Goal: Task Accomplishment & Management: Manage account settings

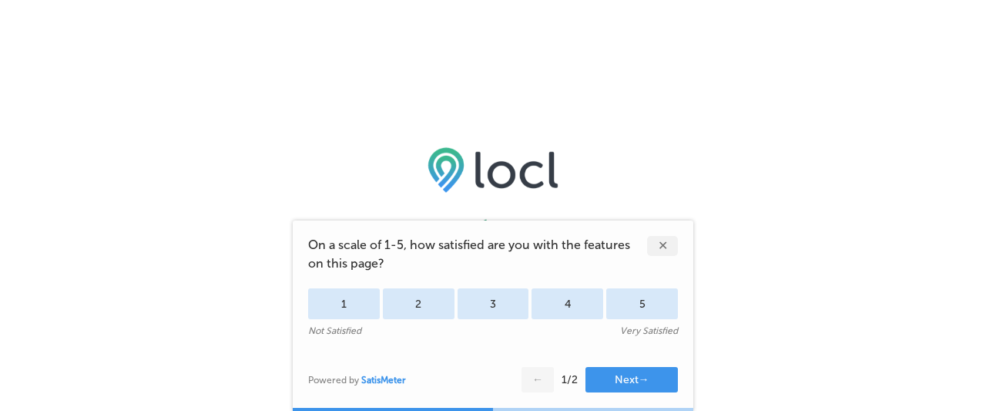
click at [665, 243] on div "✕" at bounding box center [662, 246] width 31 height 20
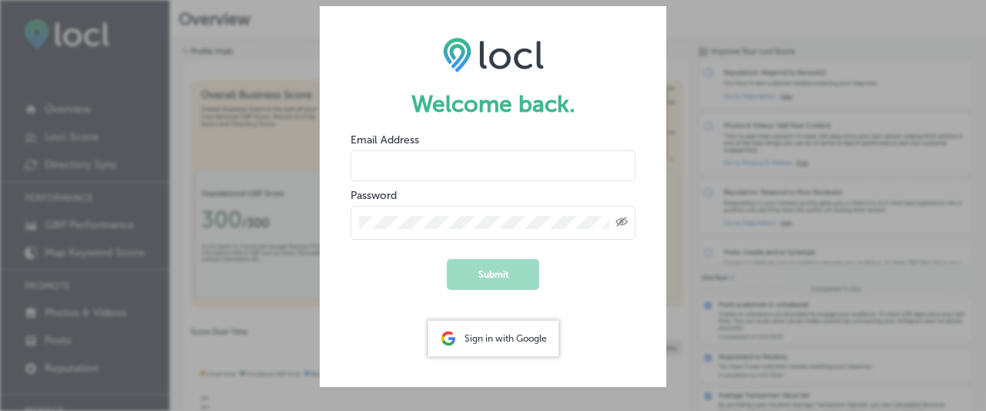
type input "[PERSON_NAME][EMAIL_ADDRESS][DOMAIN_NAME]"
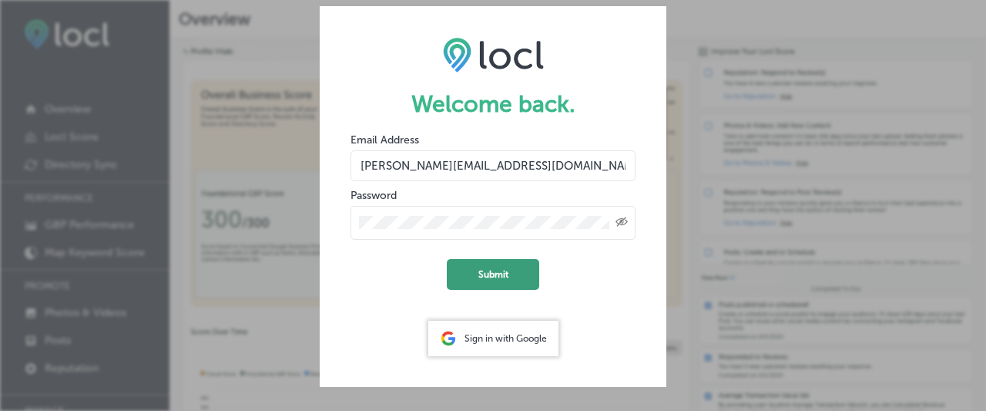
click at [497, 270] on button "Submit" at bounding box center [493, 274] width 92 height 31
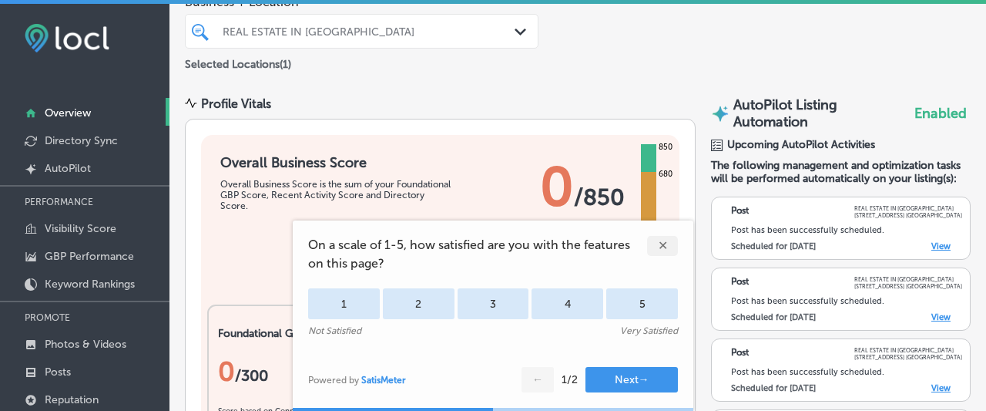
scroll to position [203, 0]
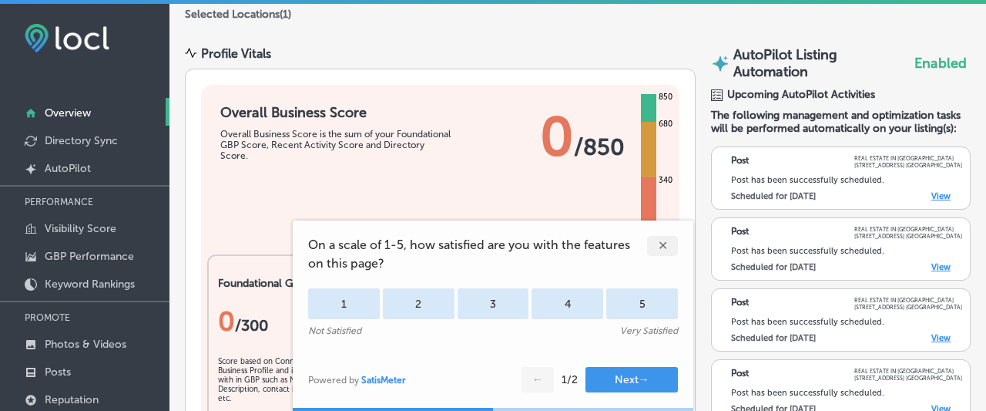
click at [662, 241] on div "✕" at bounding box center [662, 246] width 31 height 20
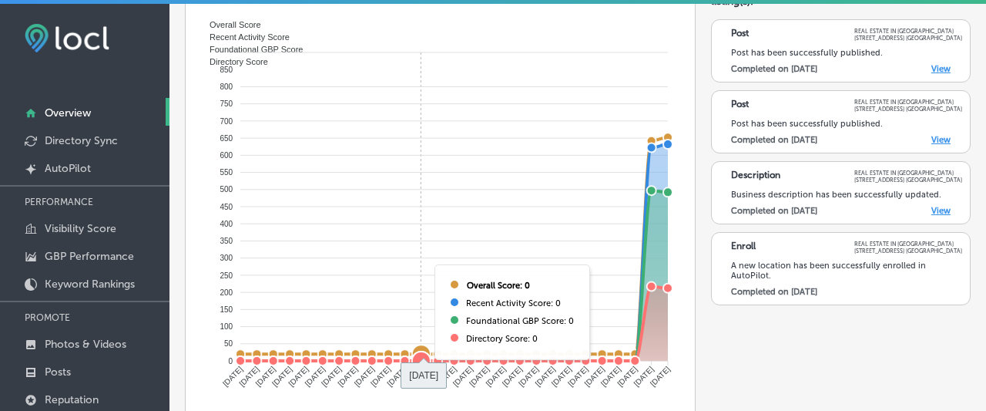
scroll to position [542, 0]
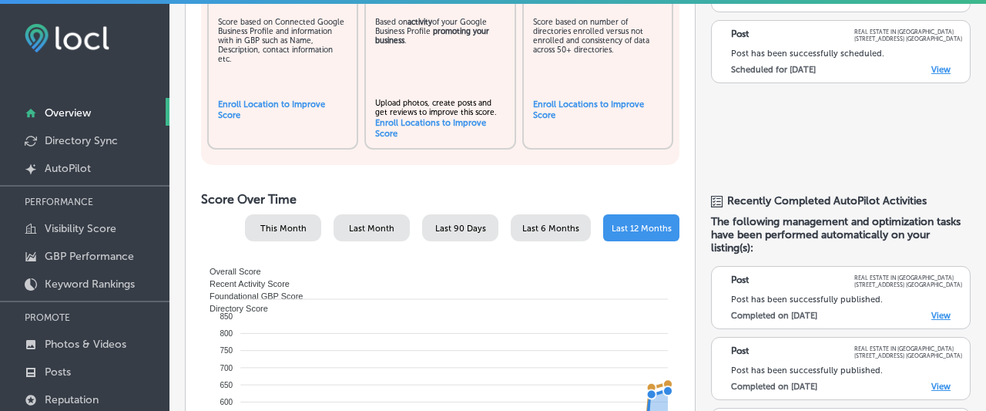
click at [107, 113] on link "Overview" at bounding box center [85, 112] width 170 height 28
click at [82, 109] on p "Overview" at bounding box center [68, 112] width 46 height 13
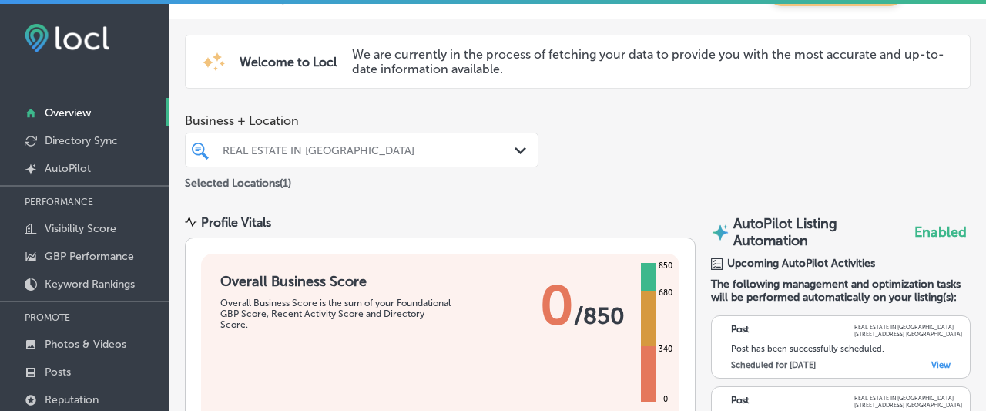
scroll to position [0, 0]
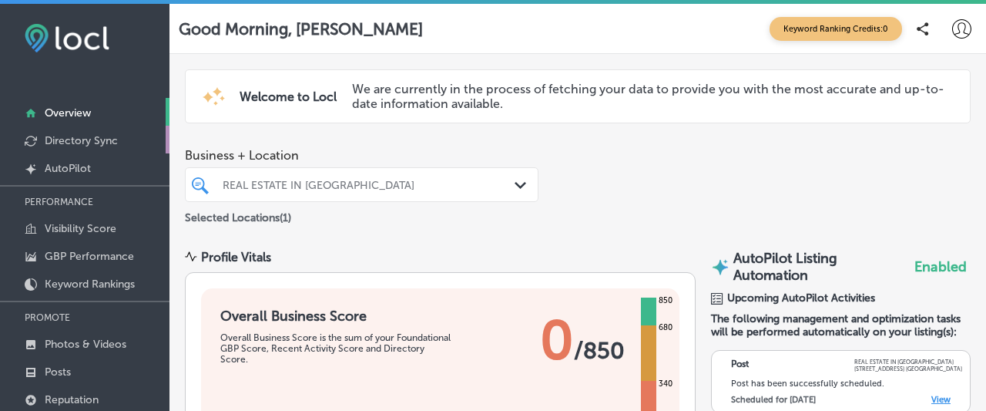
click at [99, 136] on p "Directory Sync" at bounding box center [81, 140] width 73 height 13
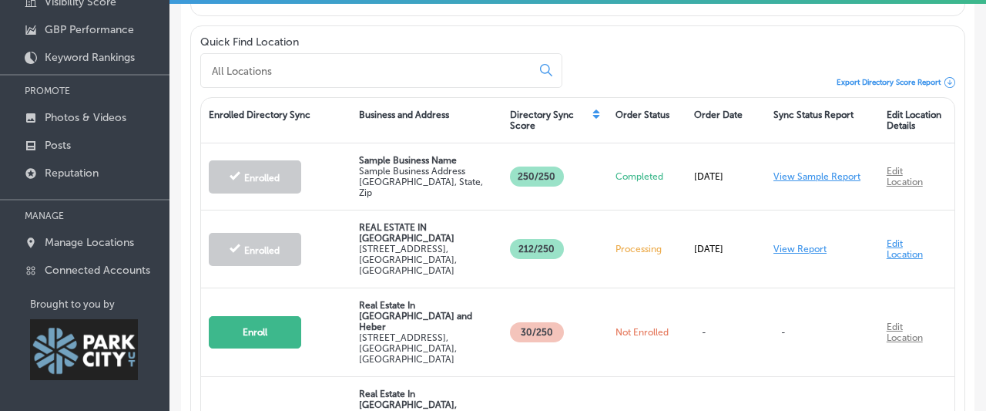
scroll to position [136, 0]
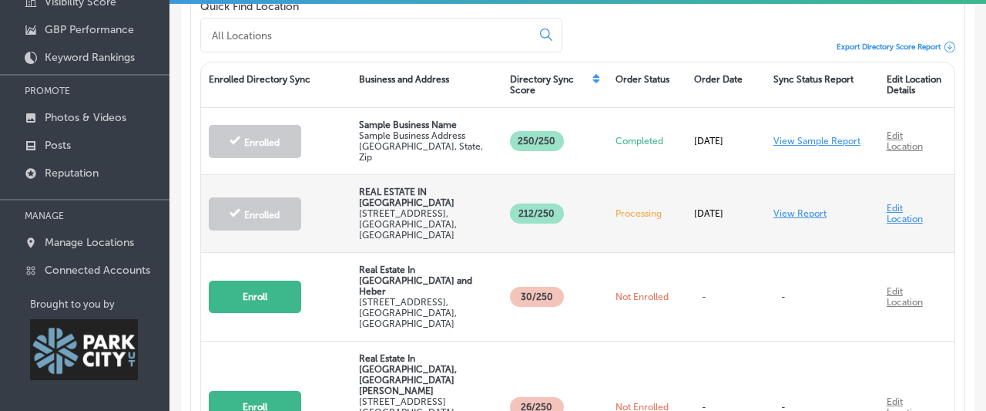
click at [791, 208] on link "View Report" at bounding box center [800, 213] width 53 height 11
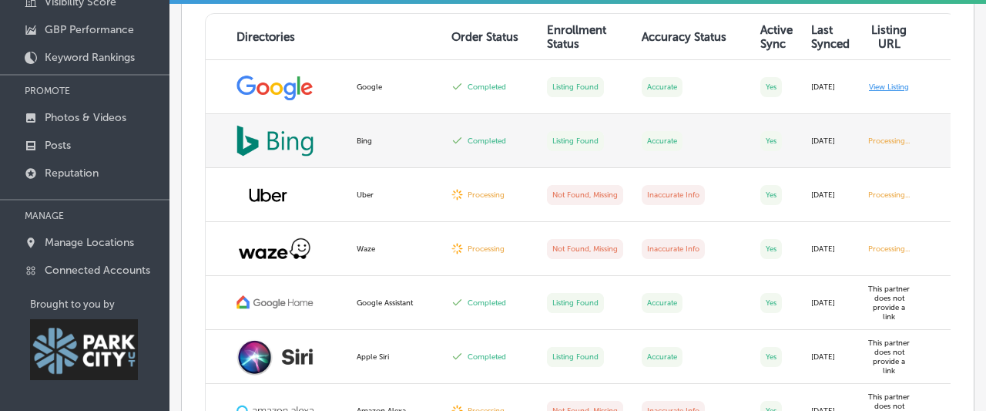
scroll to position [407, 0]
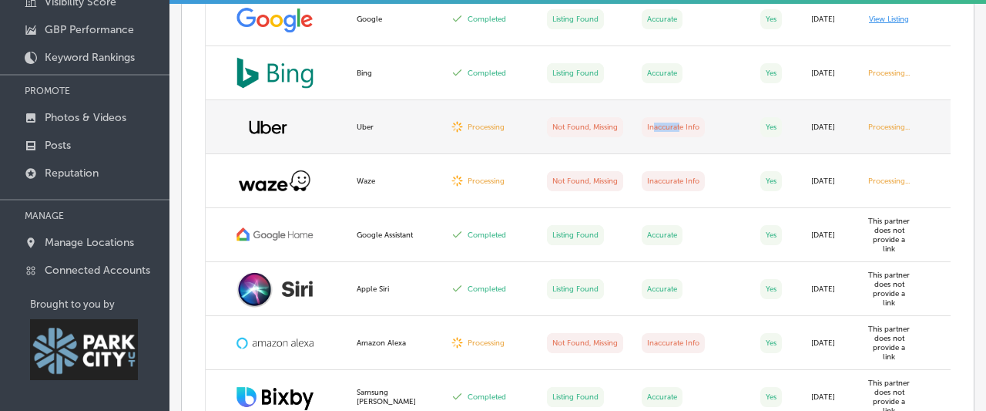
drag, startPoint x: 656, startPoint y: 126, endPoint x: 681, endPoint y: 126, distance: 25.4
click at [681, 126] on label "Inaccurate Info" at bounding box center [673, 127] width 63 height 20
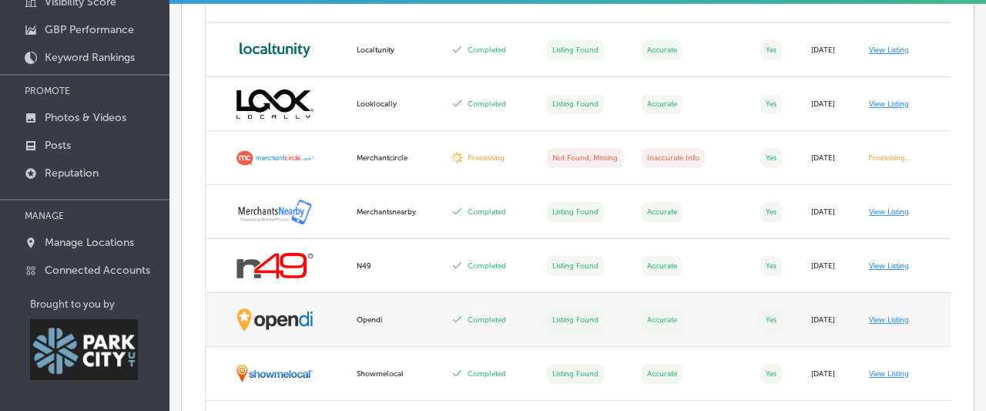
scroll to position [1657, 0]
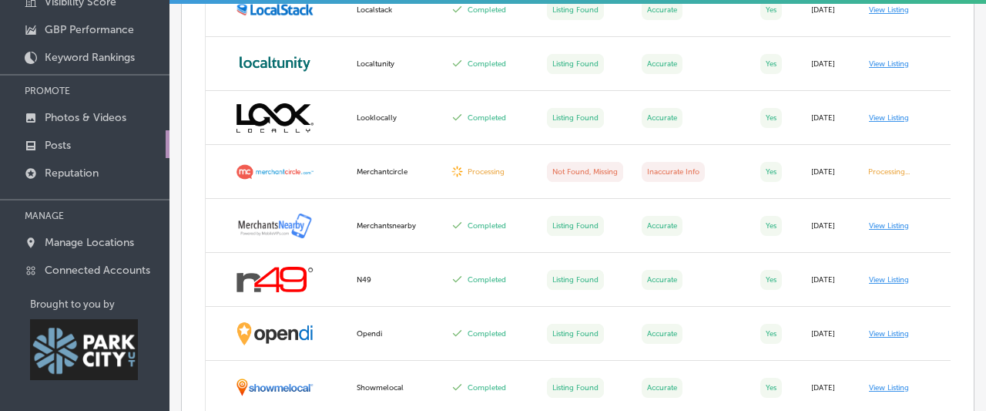
click at [47, 146] on p "Posts" at bounding box center [58, 145] width 26 height 13
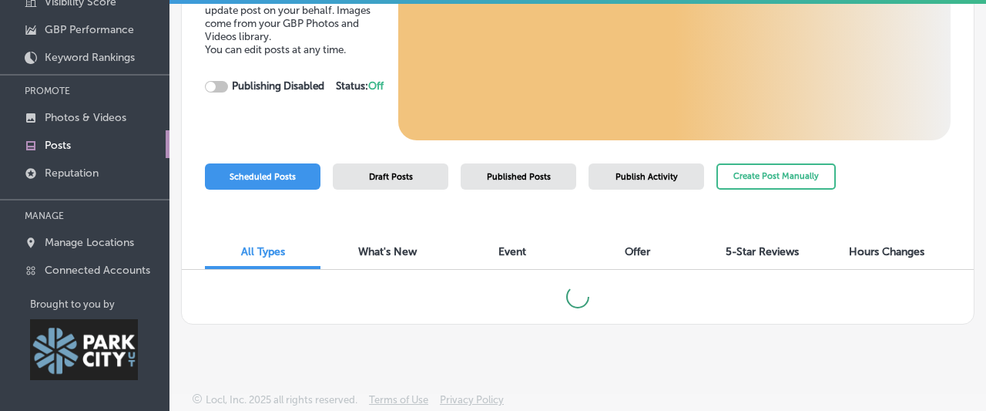
checkbox input "true"
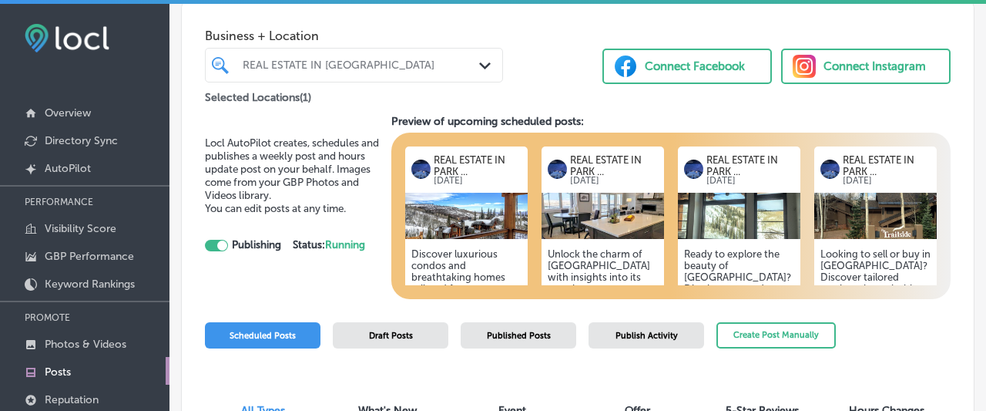
scroll to position [68, 0]
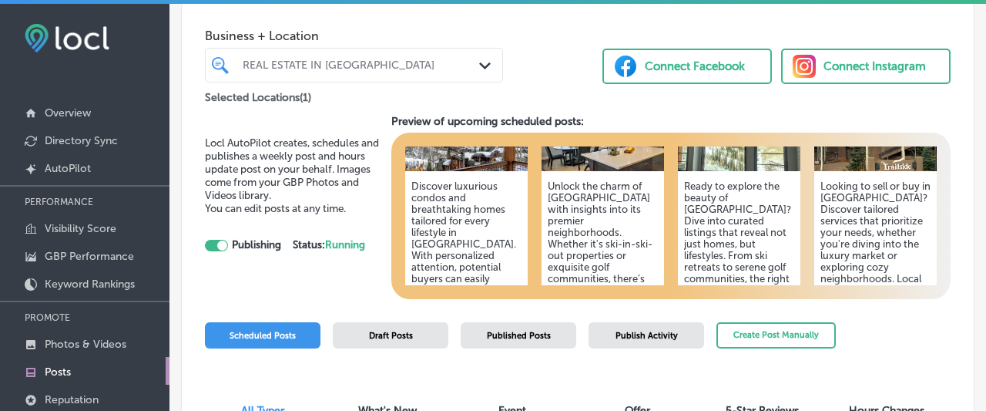
click at [482, 168] on img at bounding box center [466, 148] width 123 height 46
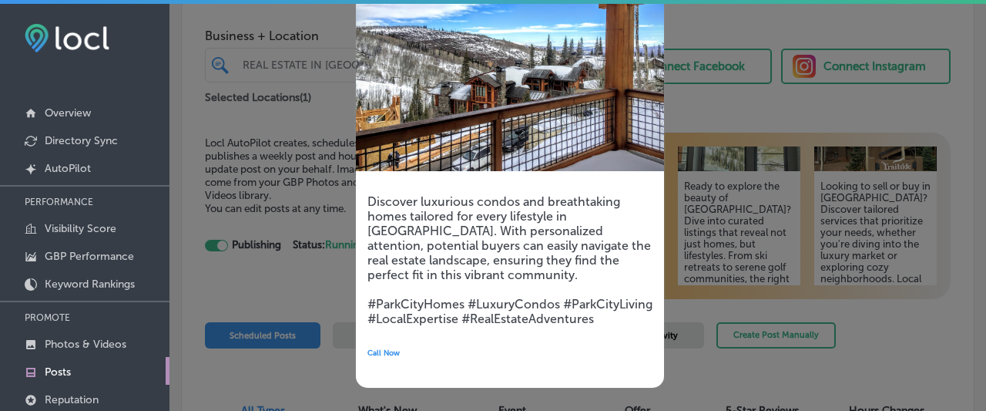
scroll to position [156, 0]
click at [446, 297] on h5 "Discover luxurious condos and breathtaking homes tailored for every lifestyle i…" at bounding box center [510, 260] width 285 height 132
click at [454, 205] on h5 "Discover luxurious condos and breathtaking homes tailored for every lifestyle i…" at bounding box center [510, 260] width 285 height 132
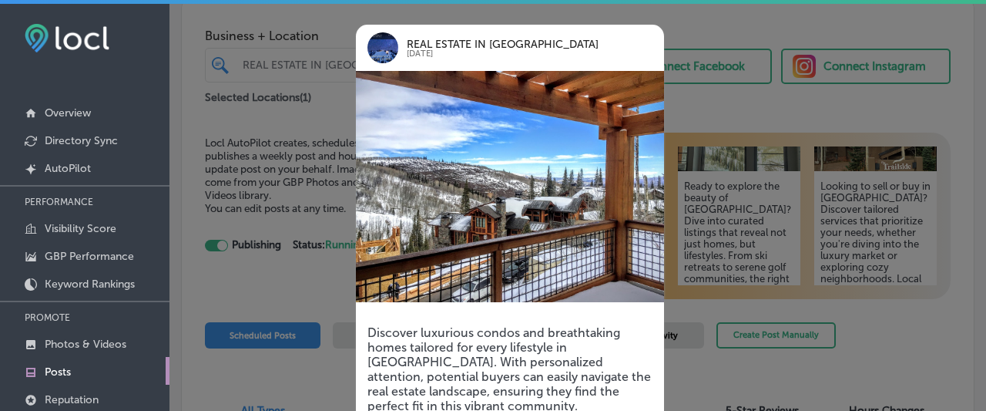
scroll to position [0, 0]
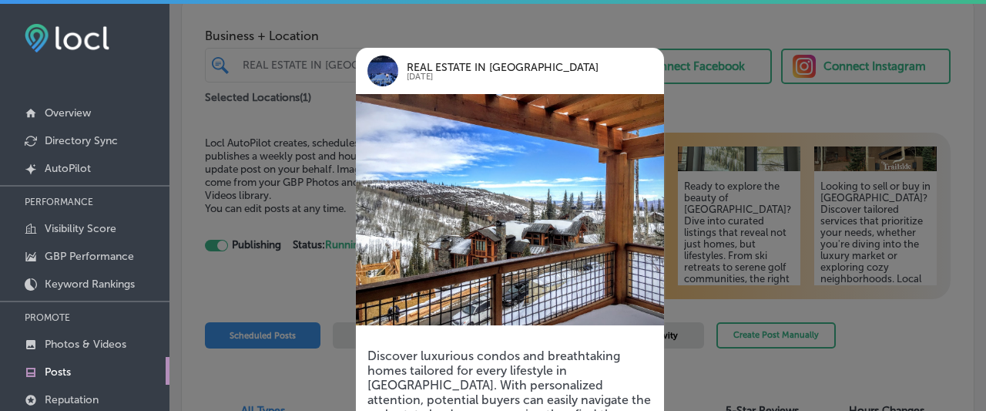
click at [716, 111] on div at bounding box center [493, 205] width 986 height 411
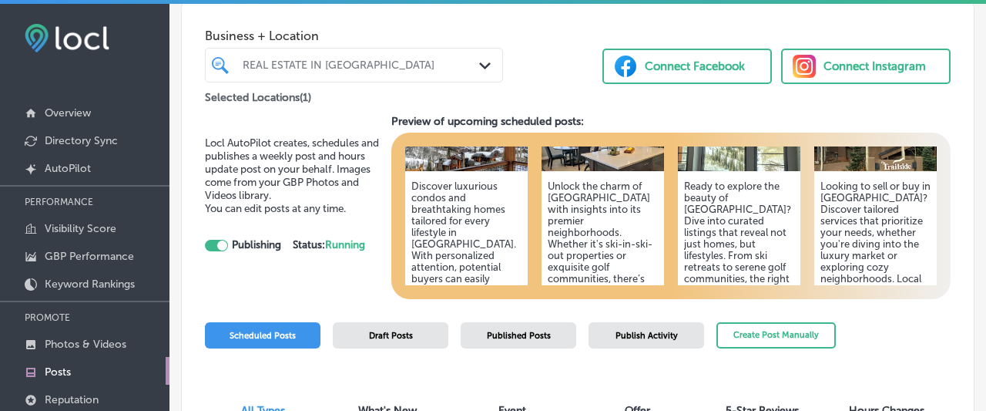
click at [714, 205] on h5 "Ready to explore the beauty of [GEOGRAPHIC_DATA]? Dive into curated listings th…" at bounding box center [739, 266] width 110 height 173
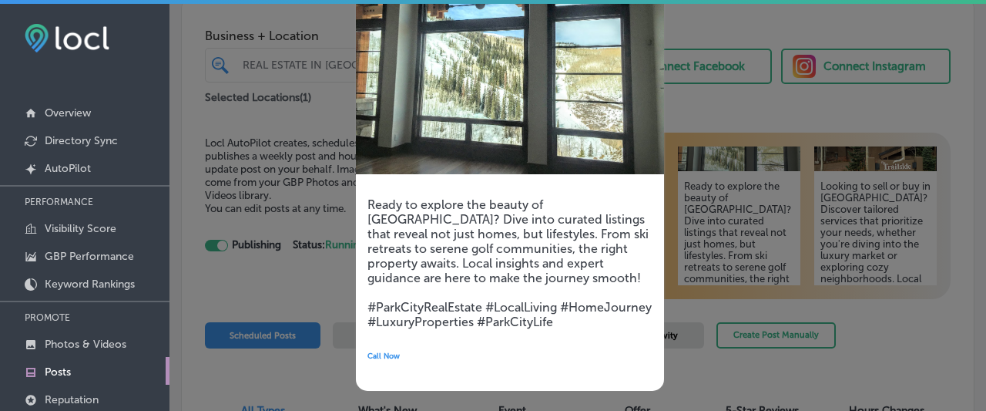
scroll to position [156, 0]
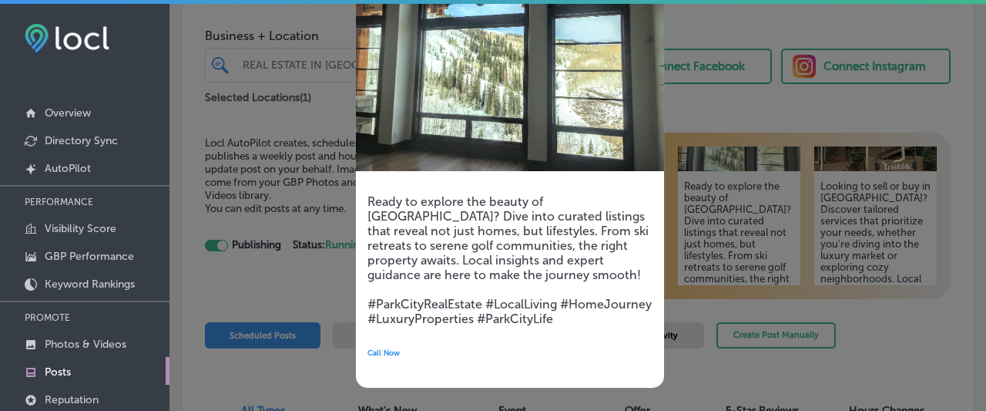
click at [709, 116] on div at bounding box center [493, 205] width 986 height 411
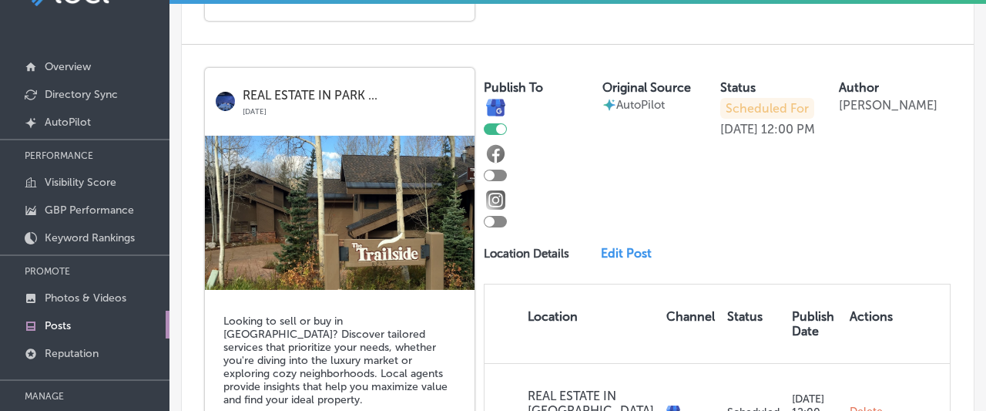
scroll to position [160, 0]
